Goal: Task Accomplishment & Management: Complete application form

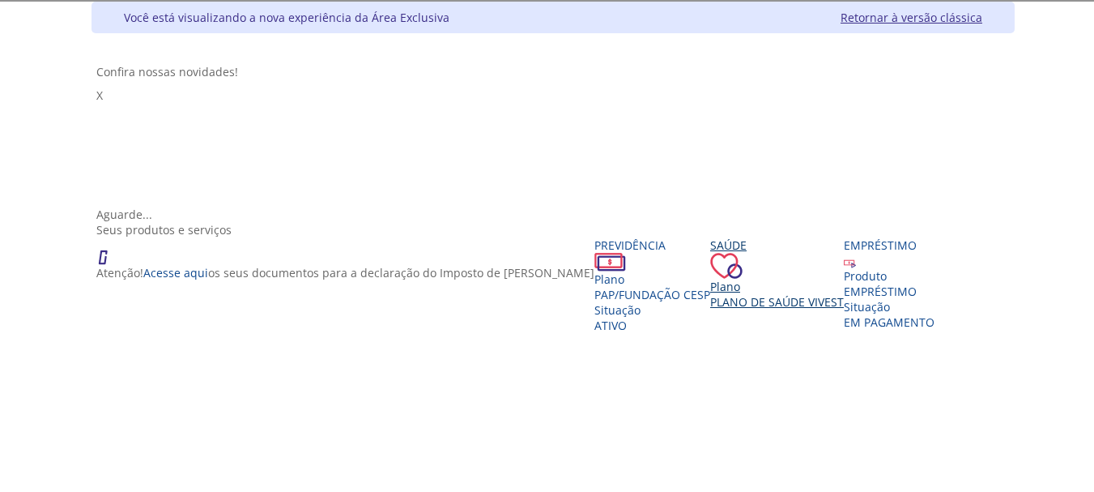
scroll to position [243, 0]
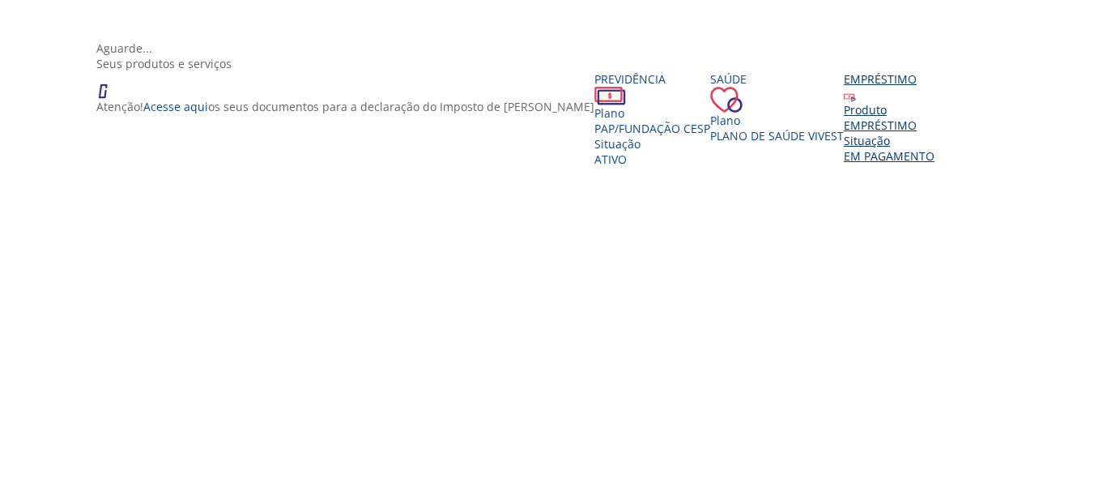
click at [844, 133] on div "EMPRÉSTIMO" at bounding box center [889, 124] width 91 height 15
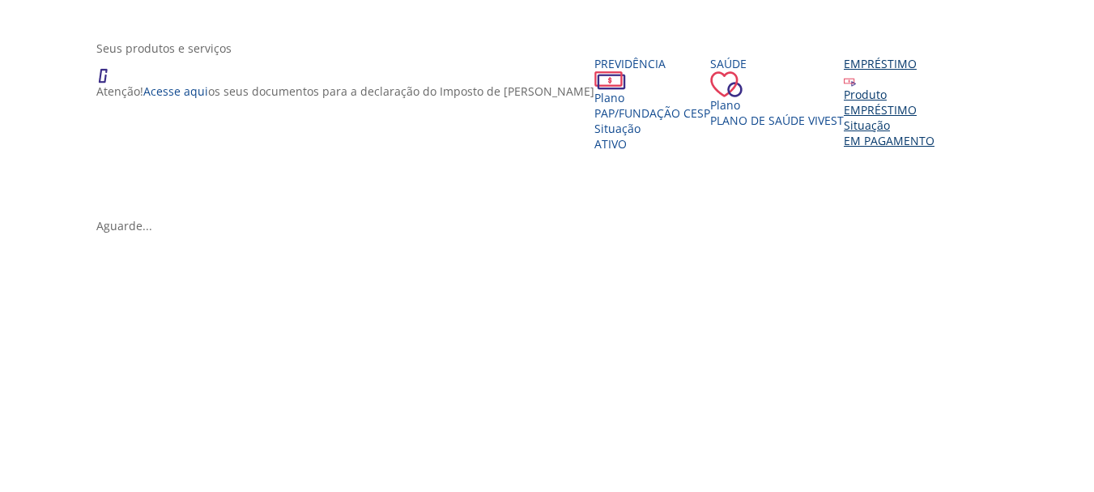
scroll to position [369, 0]
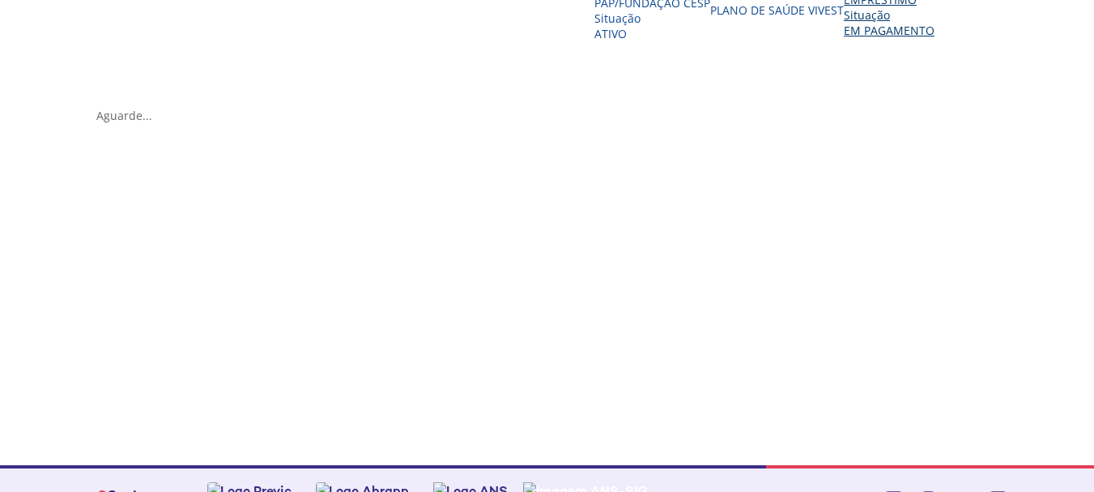
click at [844, 38] on span "EM PAGAMENTO" at bounding box center [889, 30] width 91 height 15
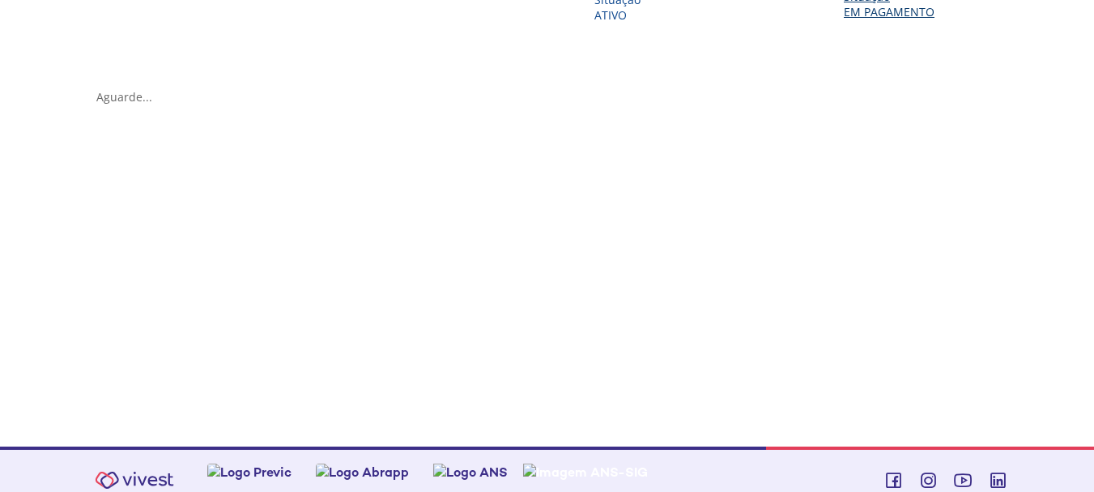
scroll to position [207, 0]
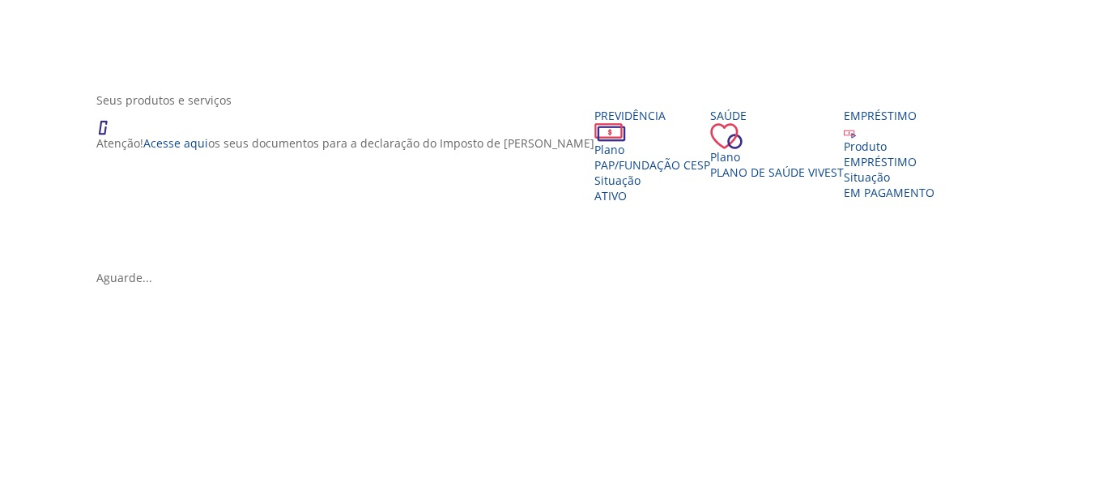
click at [521, 270] on div "Vivest" at bounding box center [553, 270] width 914 height 0
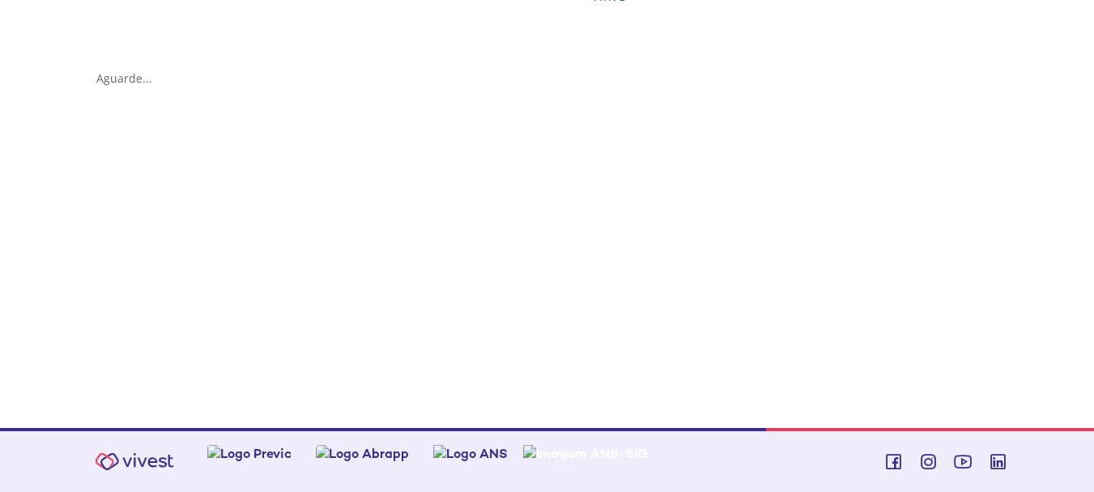
scroll to position [633, 0]
click at [130, 70] on div "Vivest" at bounding box center [553, 70] width 914 height 0
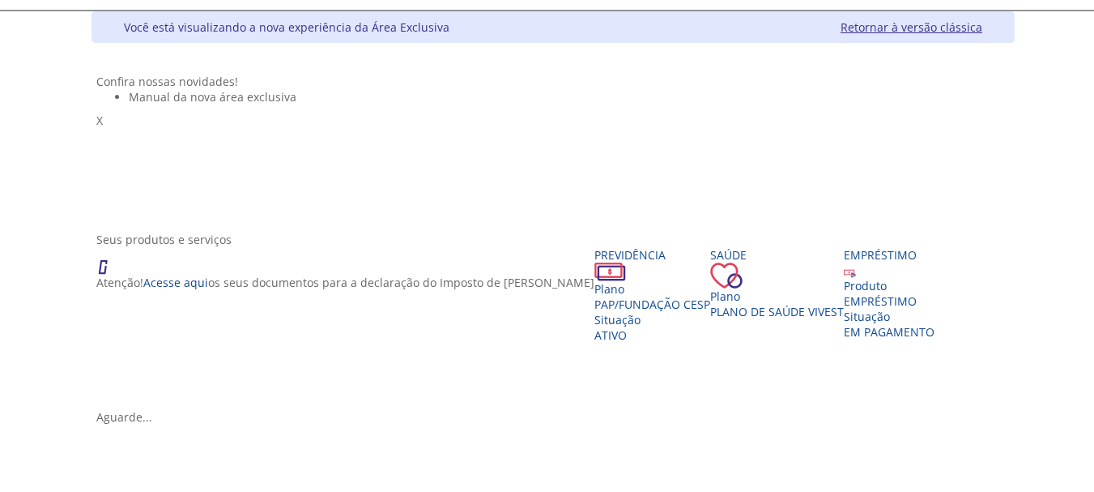
scroll to position [66, 0]
click at [129, 90] on div "Vivest" at bounding box center [569, 90] width 881 height 0
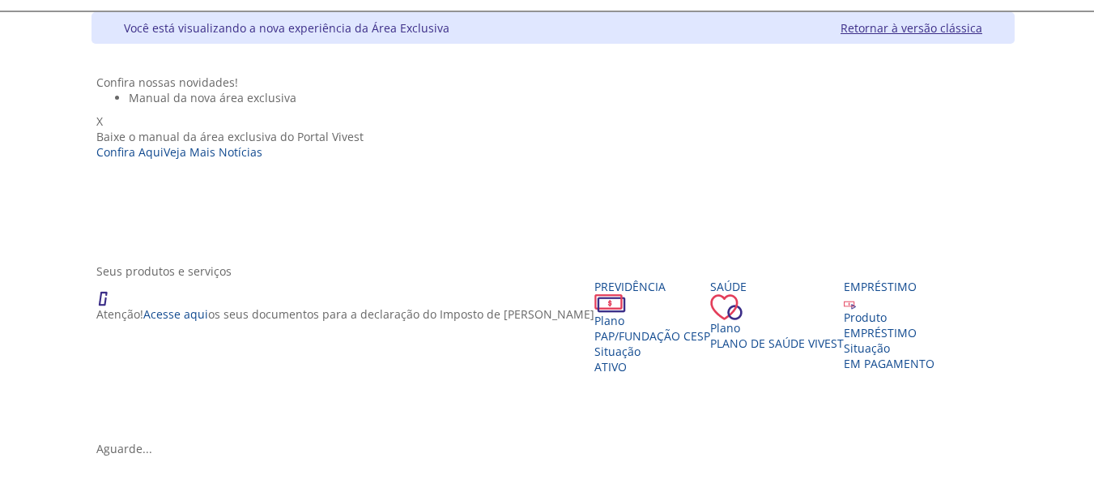
click at [103, 113] on span "X" at bounding box center [99, 120] width 6 height 15
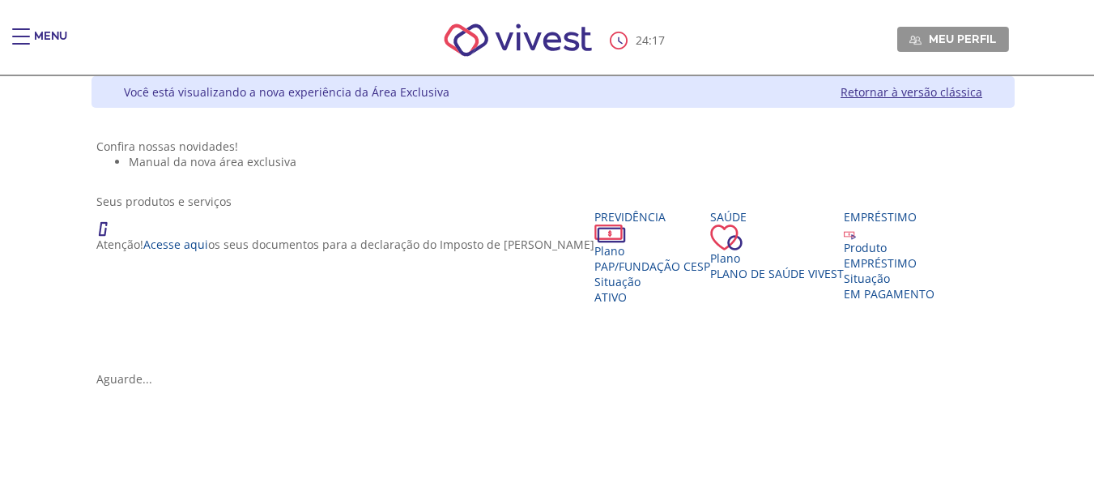
scroll to position [0, 0]
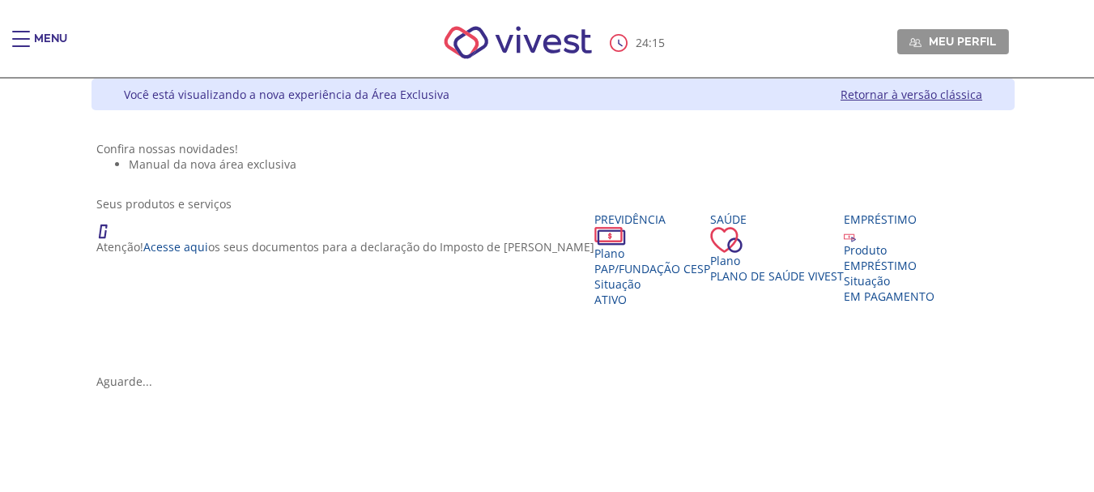
click at [23, 36] on div "Main header" at bounding box center [21, 47] width 18 height 32
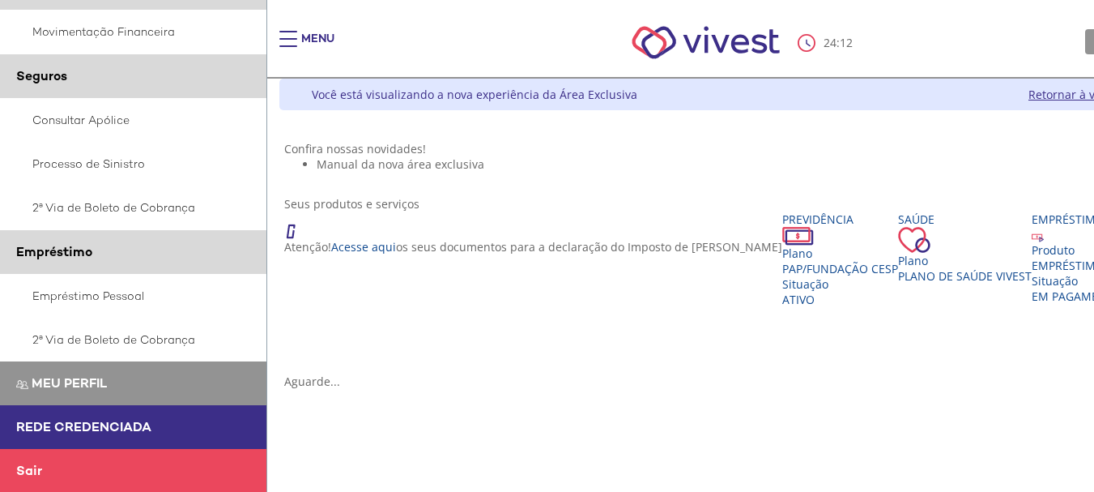
scroll to position [421, 0]
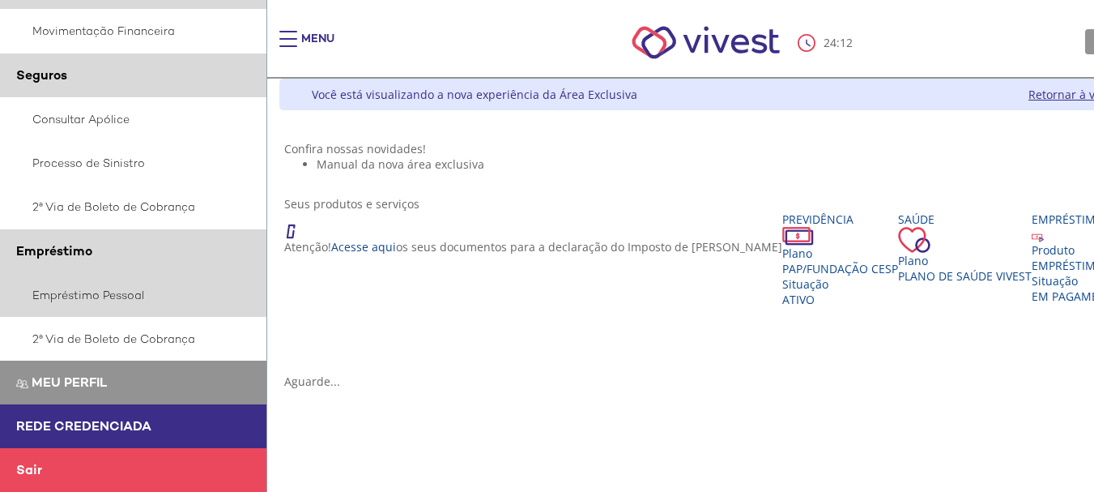
click at [102, 294] on link "Empréstimo Pessoal" at bounding box center [133, 295] width 267 height 44
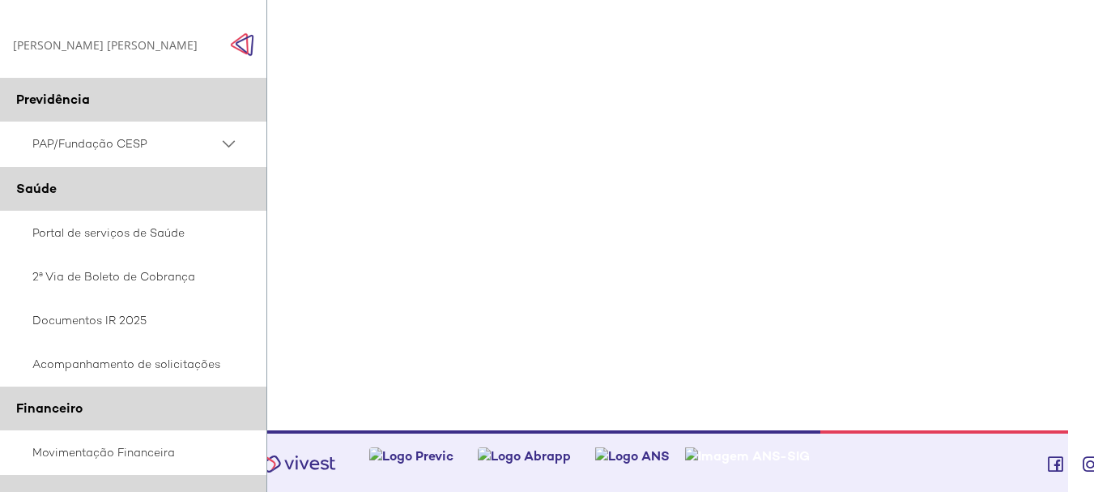
scroll to position [1392, 26]
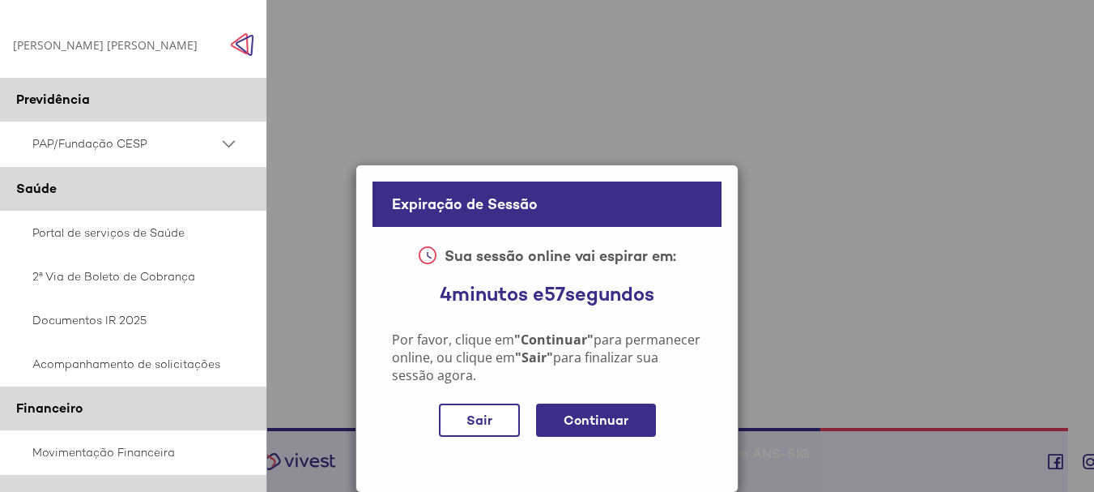
click at [595, 412] on div "Continuar" at bounding box center [596, 419] width 120 height 33
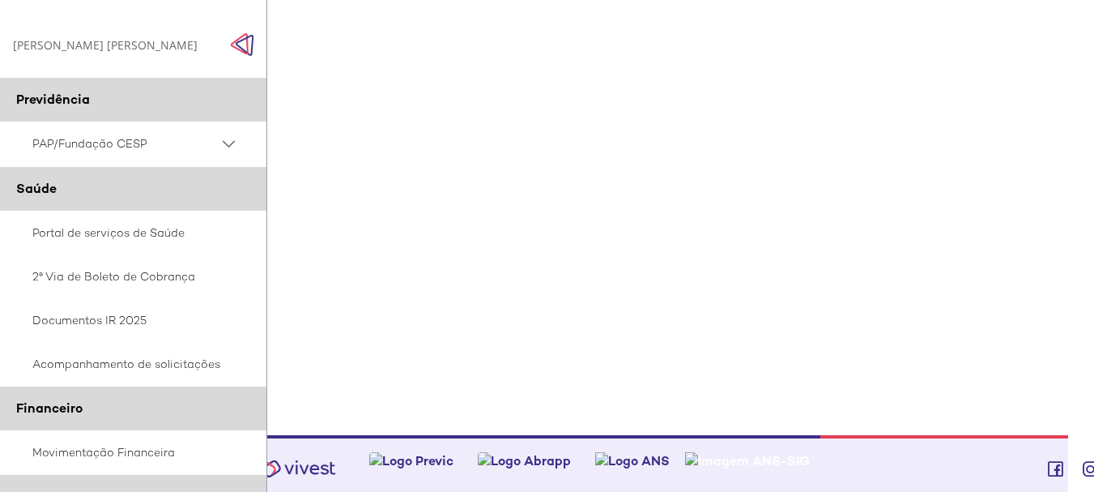
scroll to position [1392, 26]
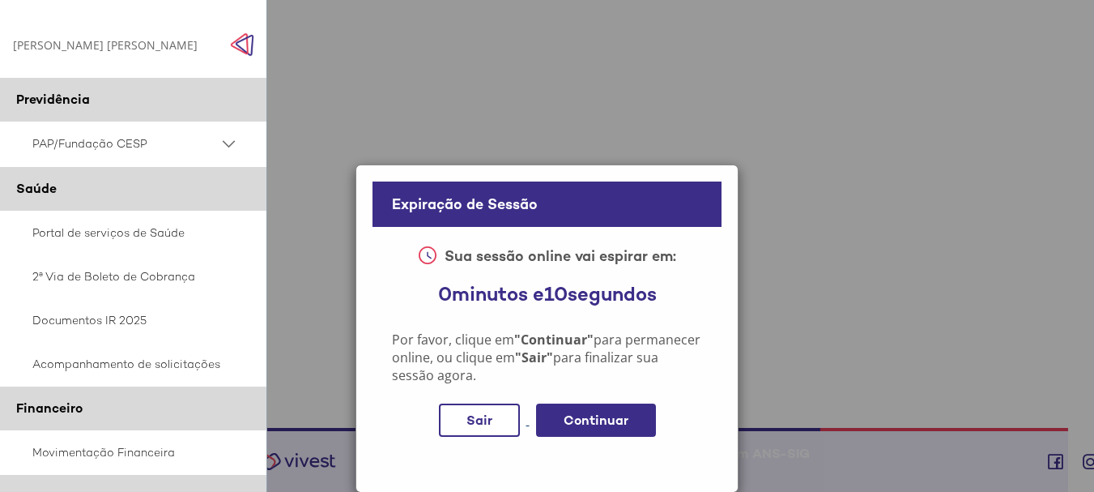
click at [464, 423] on div "Sair" at bounding box center [479, 419] width 81 height 33
